Goal: Entertainment & Leisure: Consume media (video, audio)

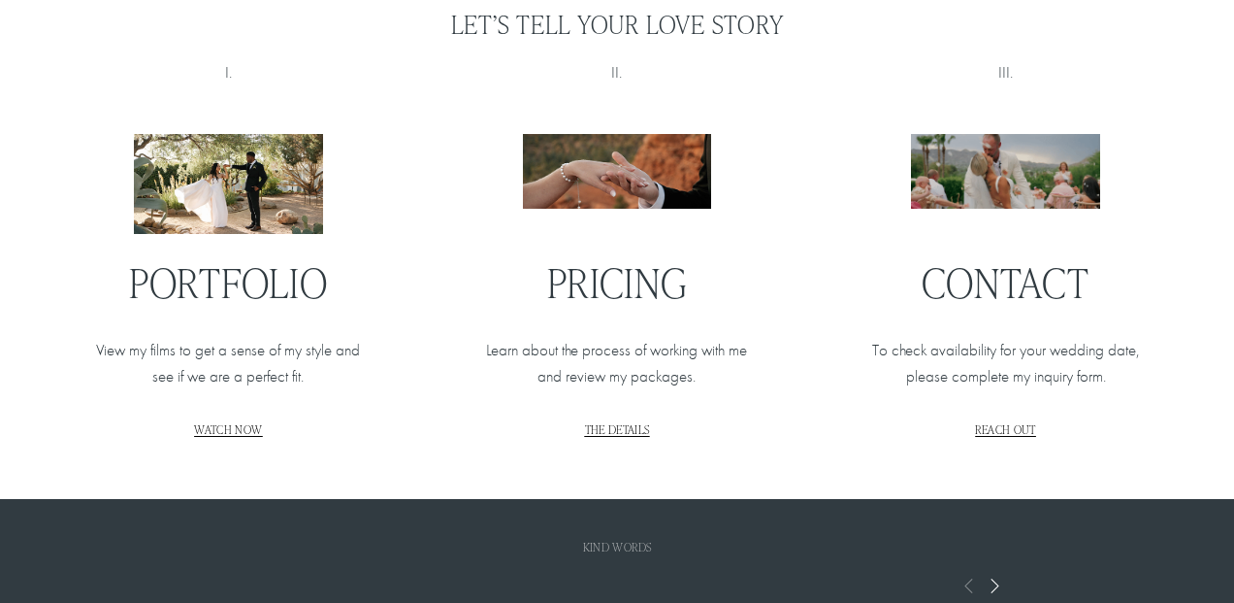
scroll to position [2175, 0]
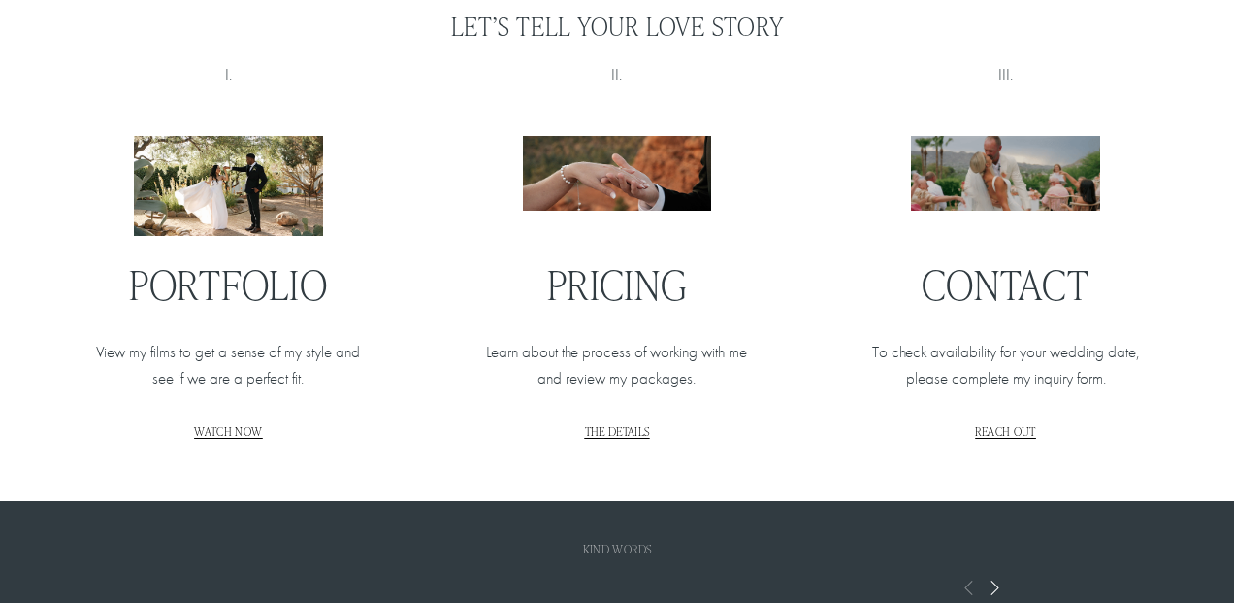
click at [629, 434] on span "THE DETAILS" at bounding box center [617, 431] width 65 height 16
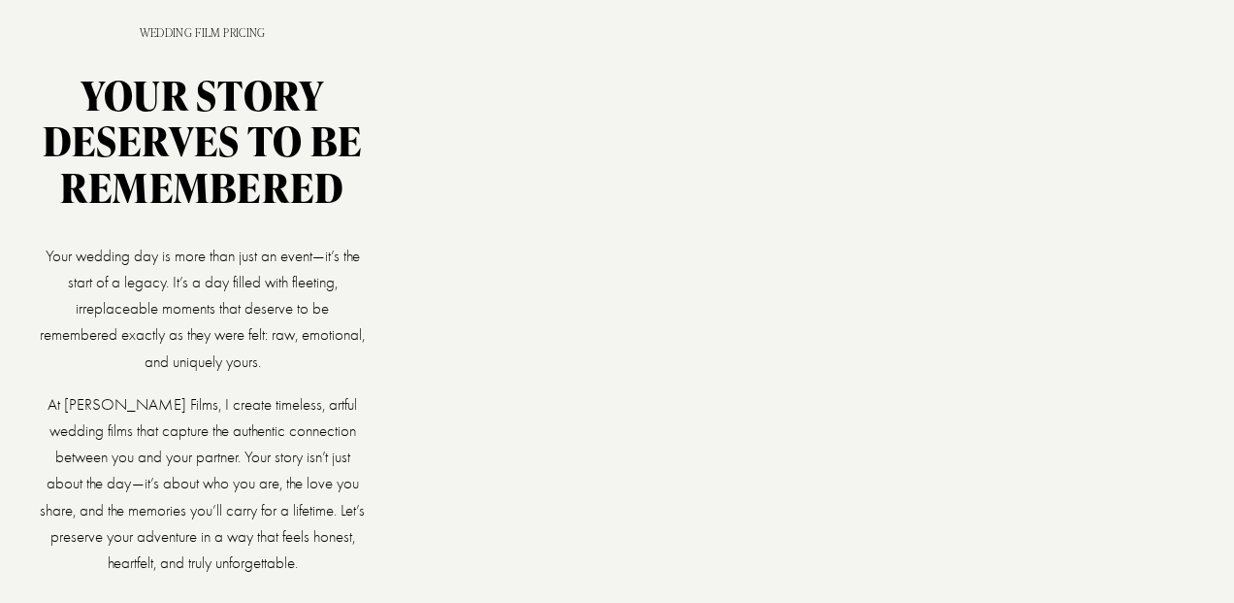
scroll to position [177, 0]
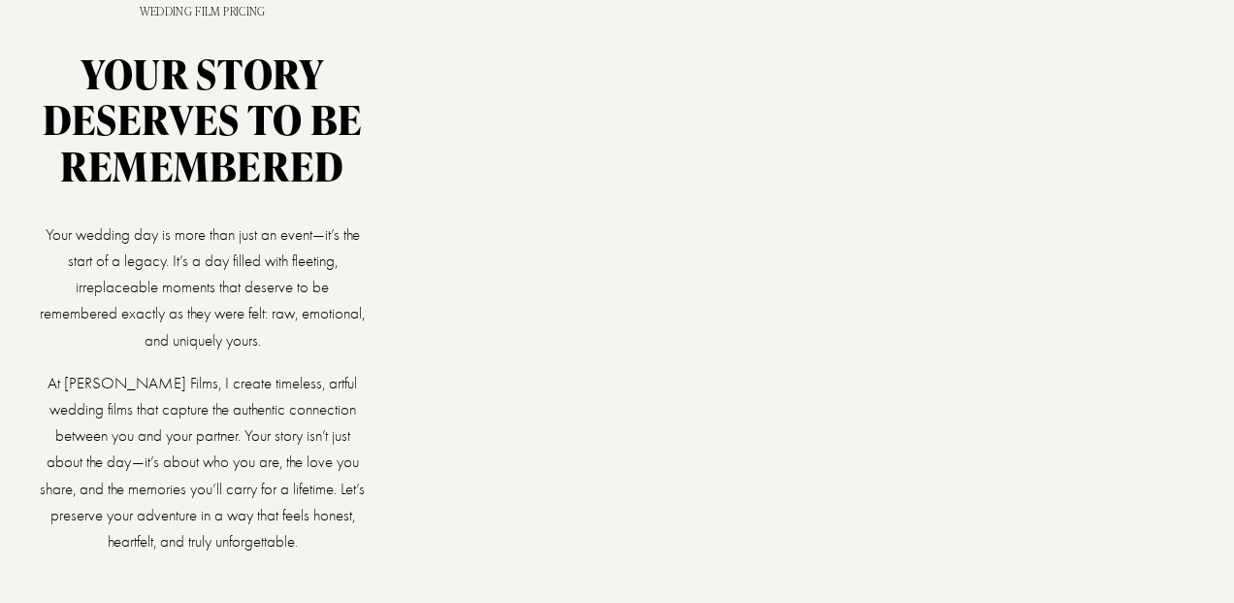
click at [707, 321] on div at bounding box center [787, 305] width 819 height 461
click at [729, 327] on div at bounding box center [787, 305] width 819 height 461
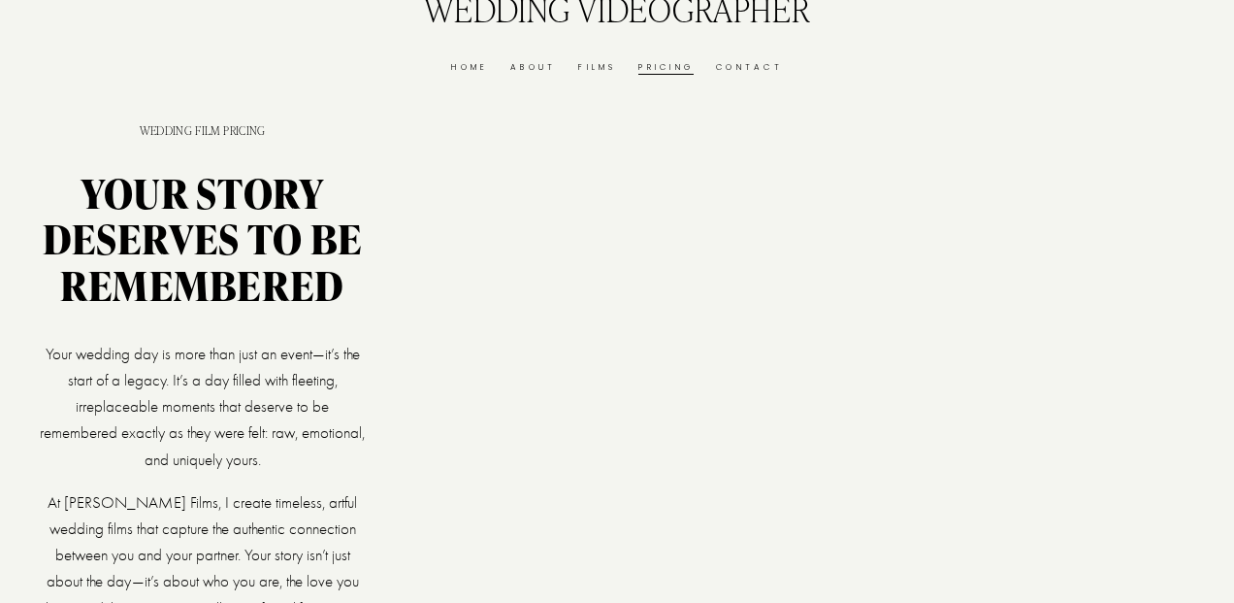
scroll to position [0, 0]
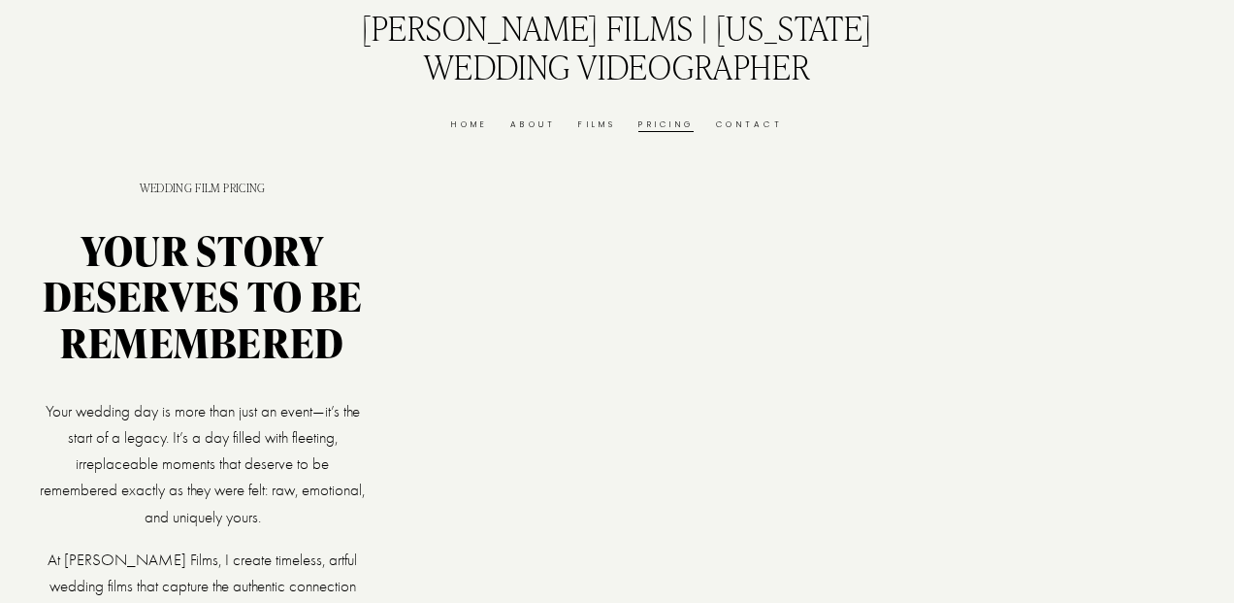
click at [601, 120] on link "Films" at bounding box center [597, 124] width 38 height 15
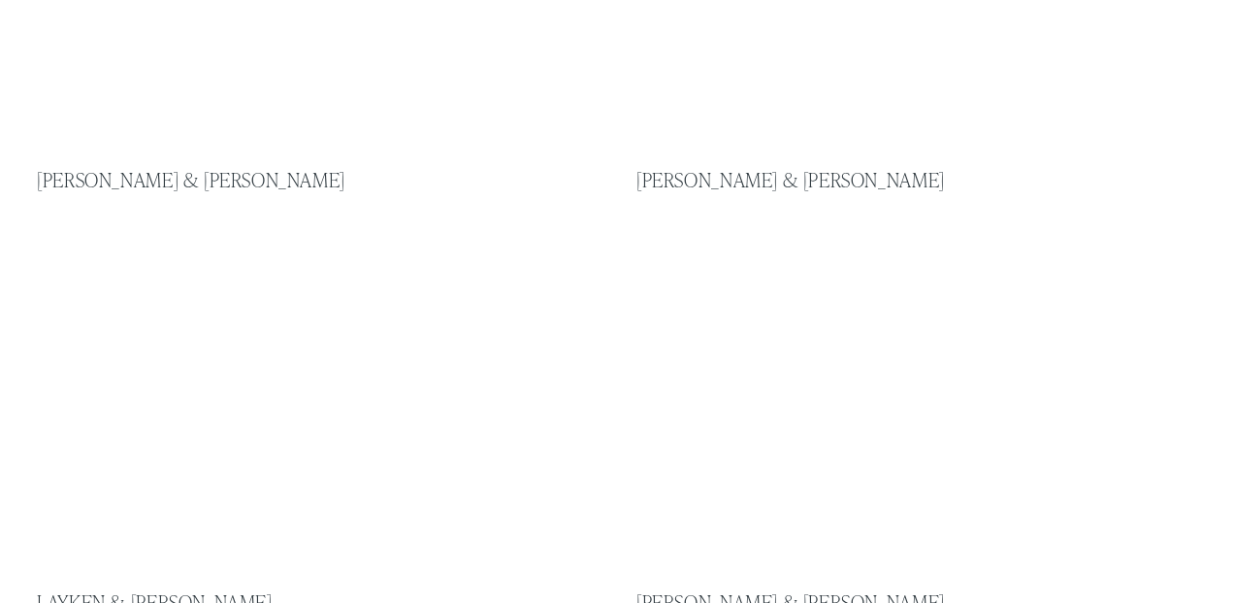
scroll to position [1563, 0]
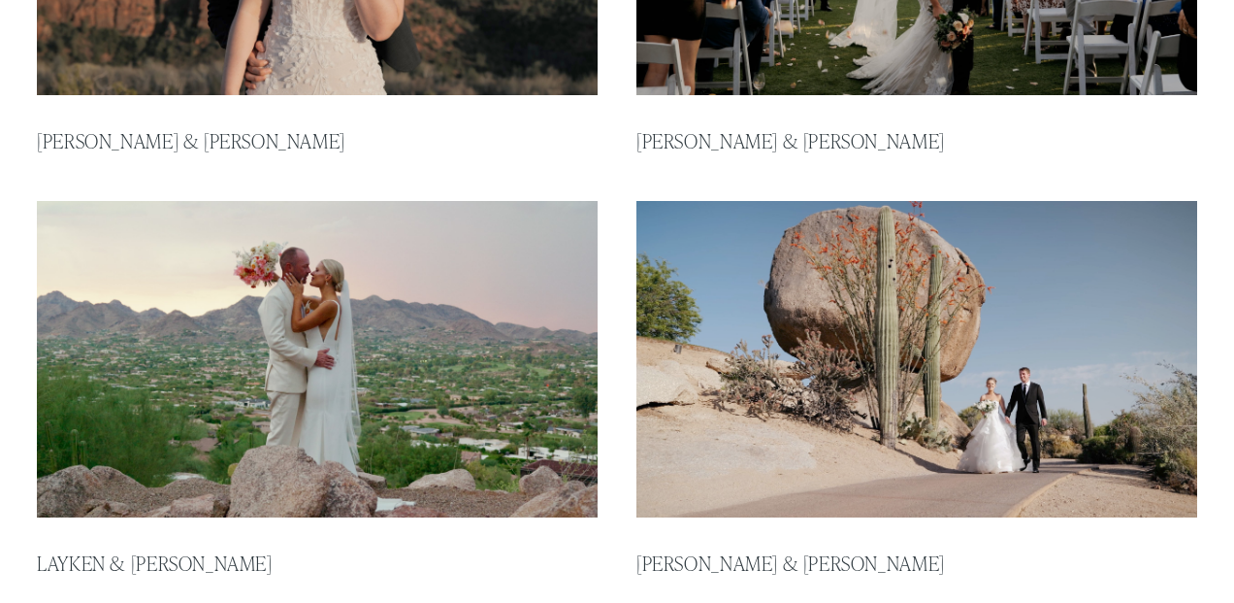
click at [457, 358] on img at bounding box center [317, 359] width 567 height 319
type input "****"
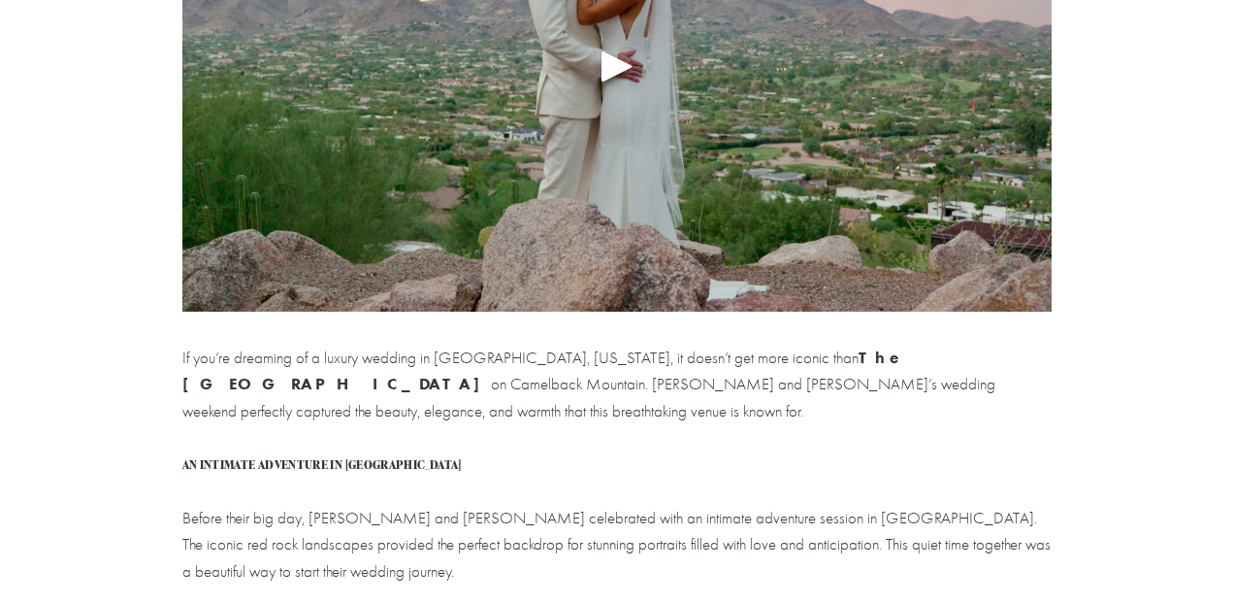
scroll to position [340, 0]
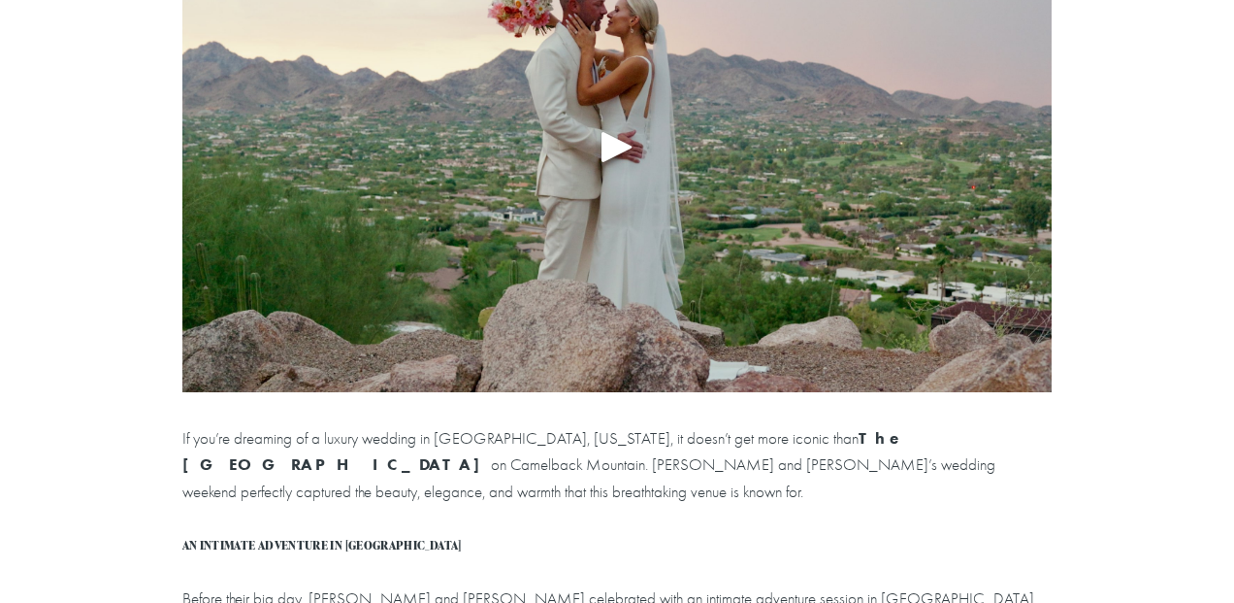
click at [617, 143] on div "Play" at bounding box center [617, 146] width 47 height 47
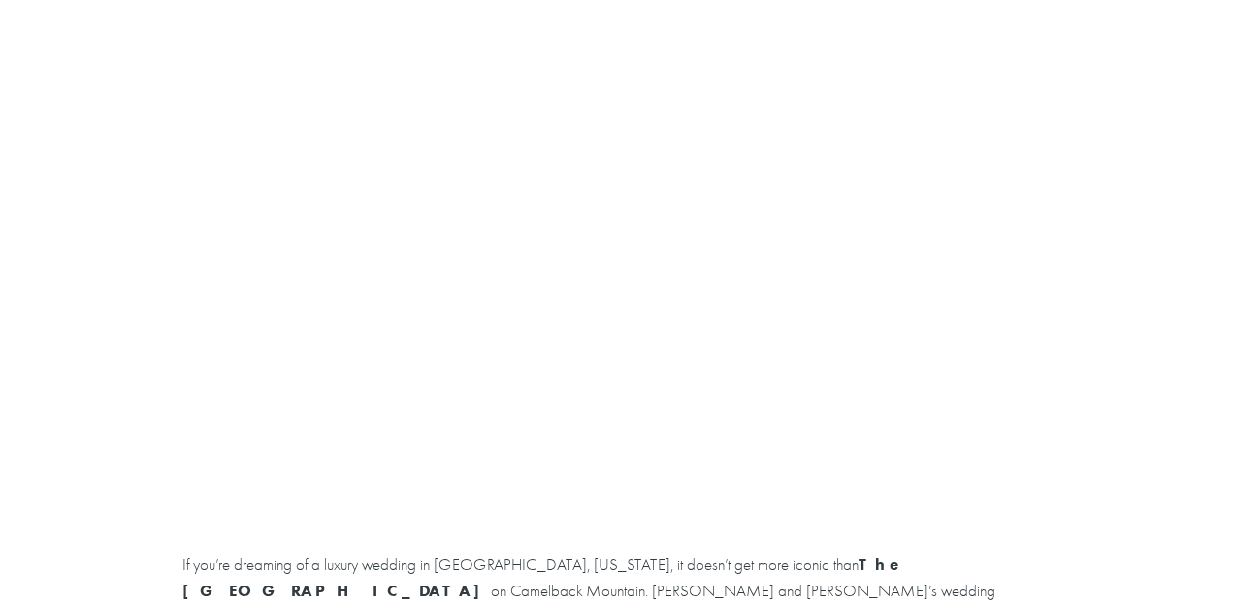
scroll to position [0, 0]
